Goal: Check status: Check status

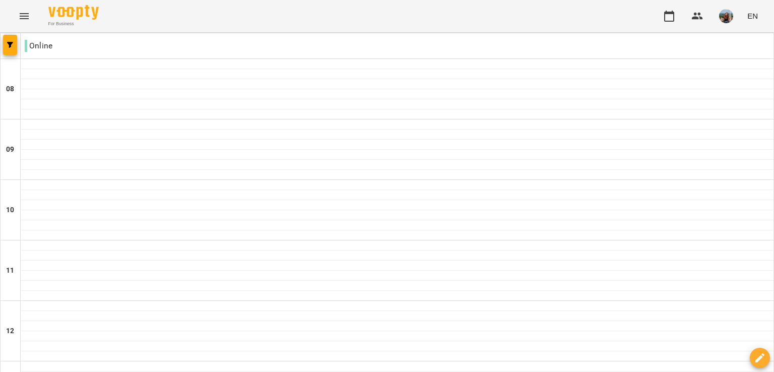
scroll to position [504, 0]
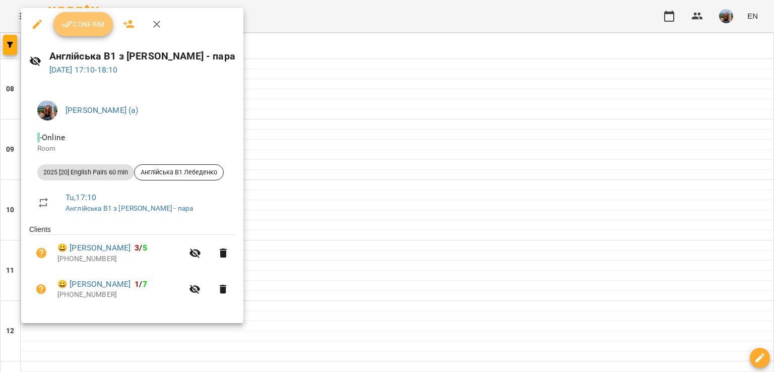
click at [76, 25] on span "Confirm" at bounding box center [82, 24] width 43 height 12
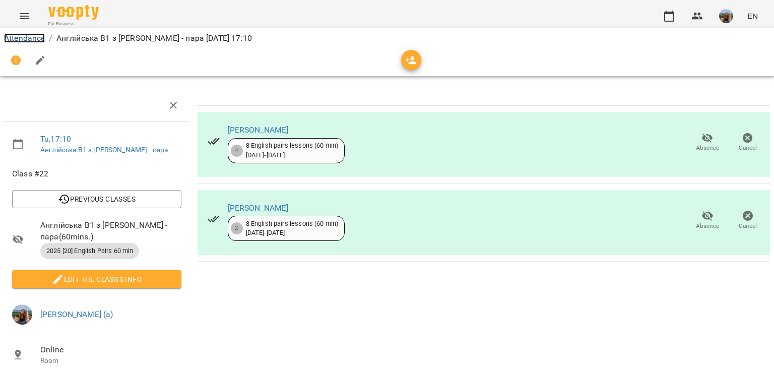
click at [20, 42] on link "Attendance" at bounding box center [24, 38] width 41 height 10
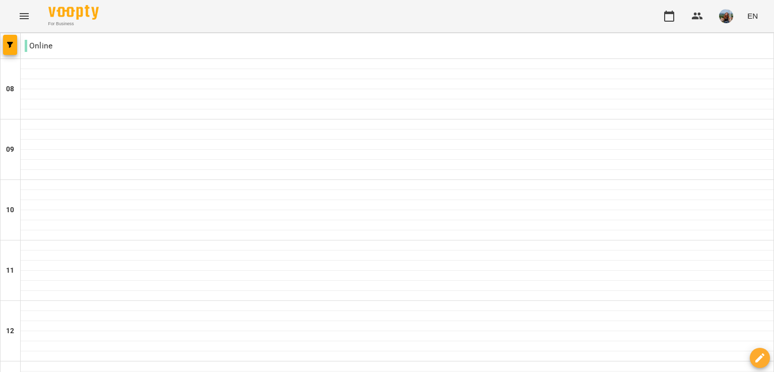
scroll to position [302, 0]
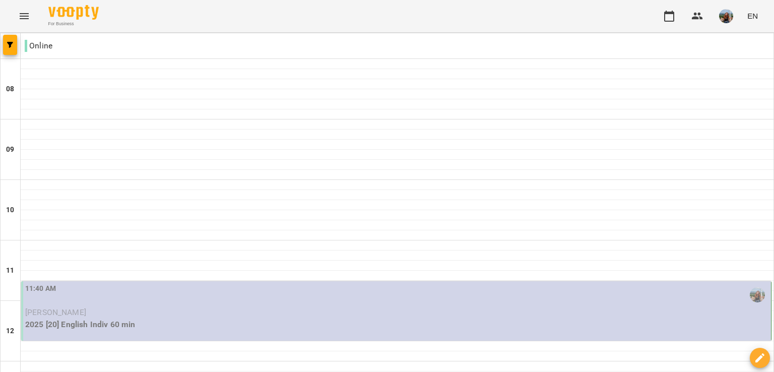
scroll to position [403, 0]
